Goal: Transaction & Acquisition: Book appointment/travel/reservation

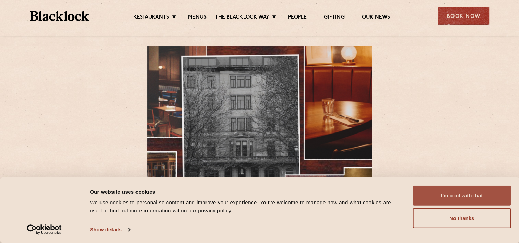
click at [475, 200] on button "I'm cool with that" at bounding box center [462, 196] width 98 height 20
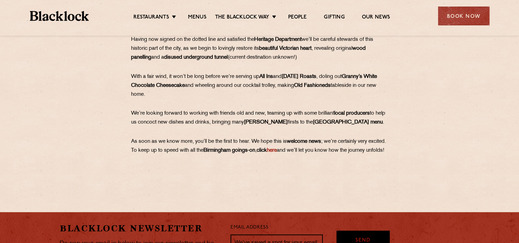
scroll to position [371, 0]
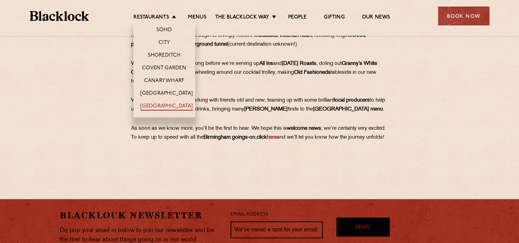
click at [155, 103] on link "[GEOGRAPHIC_DATA]" at bounding box center [166, 107] width 53 height 8
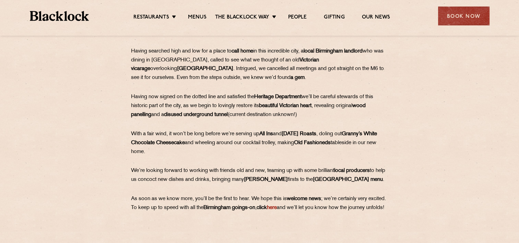
scroll to position [302, 0]
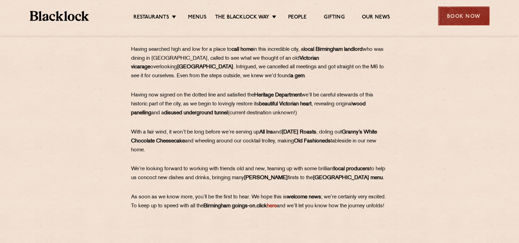
click at [471, 18] on div "Book Now" at bounding box center [463, 16] width 51 height 19
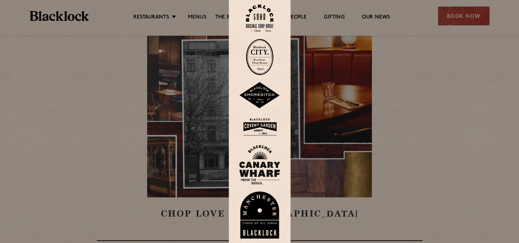
scroll to position [0, 0]
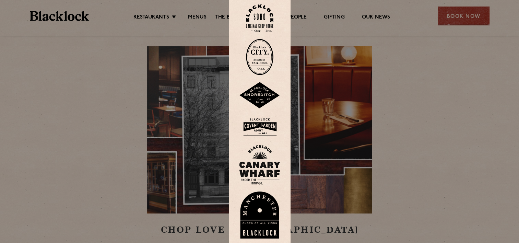
click at [406, 108] on div at bounding box center [259, 121] width 519 height 243
